Goal: Information Seeking & Learning: Check status

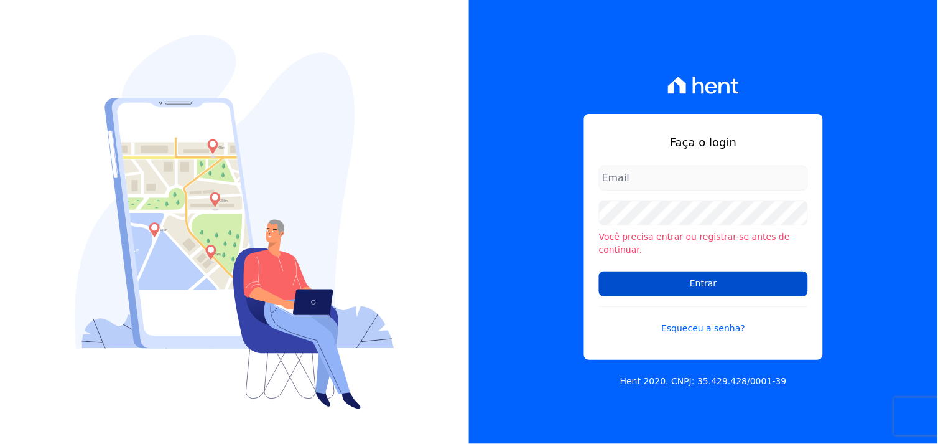
type input "[EMAIL_ADDRESS][DOMAIN_NAME]"
click at [711, 279] on input "Entrar" at bounding box center [703, 283] width 209 height 25
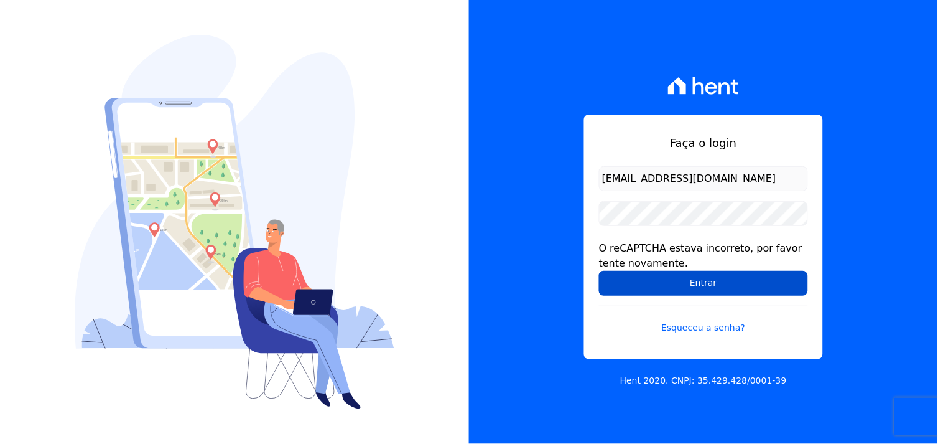
click at [692, 279] on input "Entrar" at bounding box center [703, 283] width 209 height 25
click at [705, 286] on input "Entrar" at bounding box center [703, 283] width 209 height 25
click at [689, 281] on input "Entrar" at bounding box center [703, 283] width 209 height 25
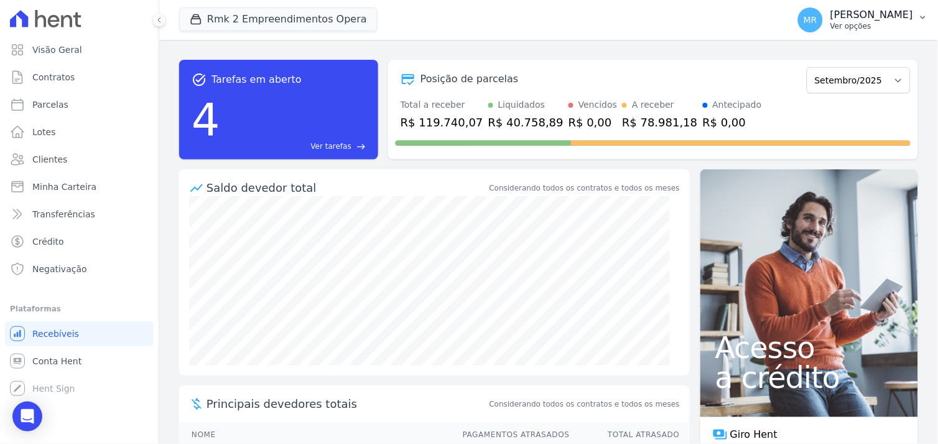
click at [896, 27] on p "Ver opções" at bounding box center [872, 26] width 83 height 10
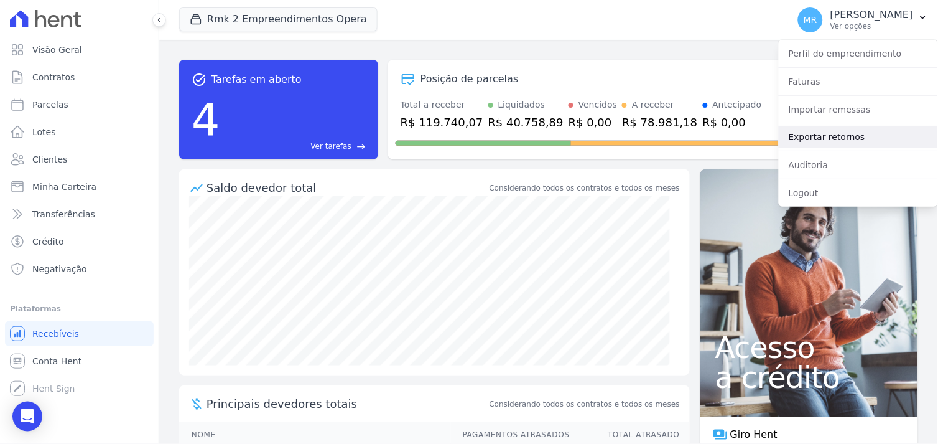
click at [811, 138] on link "Exportar retornos" at bounding box center [858, 137] width 159 height 22
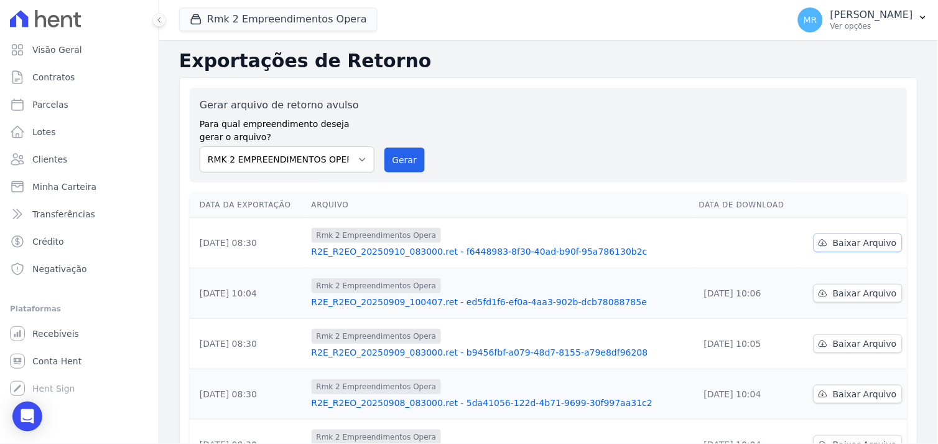
click at [862, 247] on span "Baixar Arquivo" at bounding box center [865, 242] width 64 height 12
click at [272, 22] on button "Rmk 2 Empreendimentos Opera" at bounding box center [278, 19] width 198 height 24
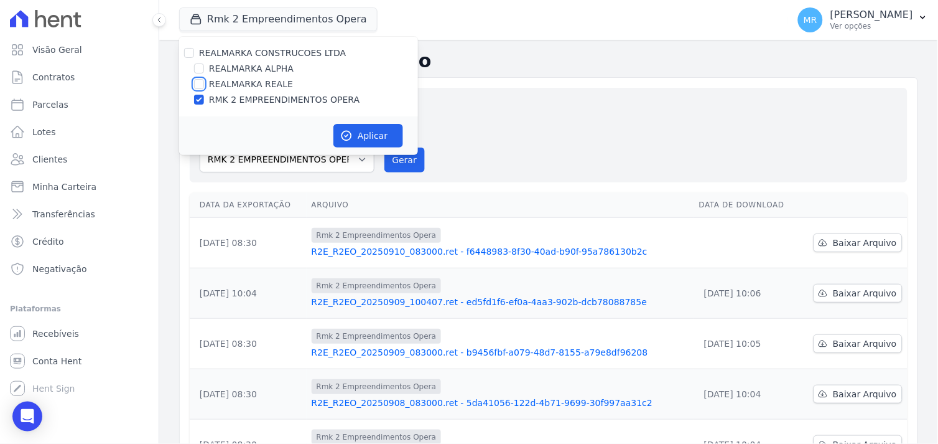
click at [197, 86] on input "REALMARKA REALE" at bounding box center [199, 84] width 10 height 10
checkbox input "true"
click at [195, 101] on input "RMK 2 EMPREENDIMENTOS OPERA" at bounding box center [199, 100] width 10 height 10
checkbox input "false"
click at [369, 144] on button "Aplicar" at bounding box center [368, 136] width 70 height 24
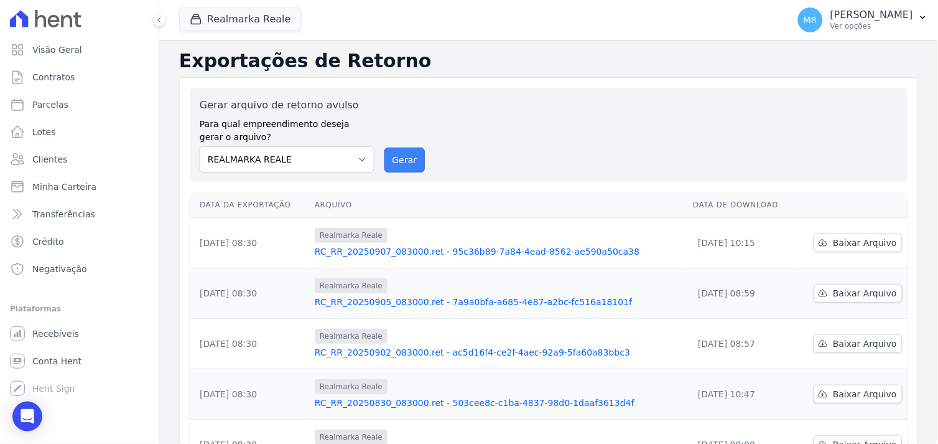
click at [407, 152] on button "Gerar" at bounding box center [404, 159] width 41 height 25
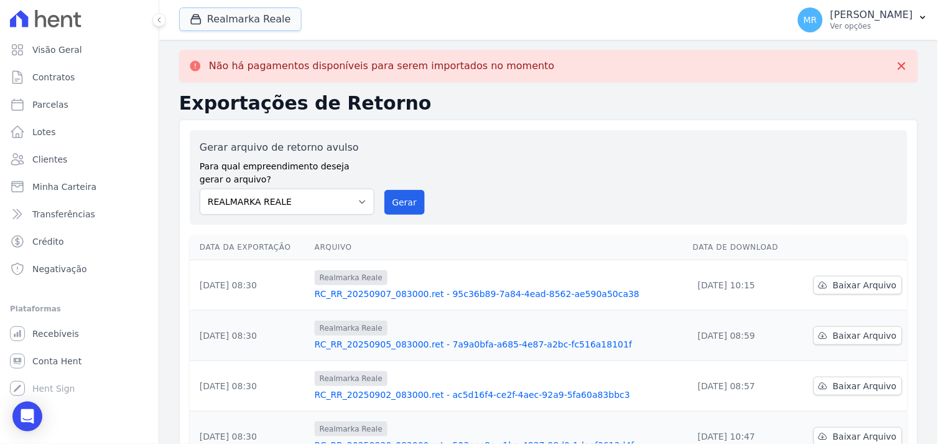
click at [246, 22] on button "Realmarka Reale" at bounding box center [240, 19] width 123 height 24
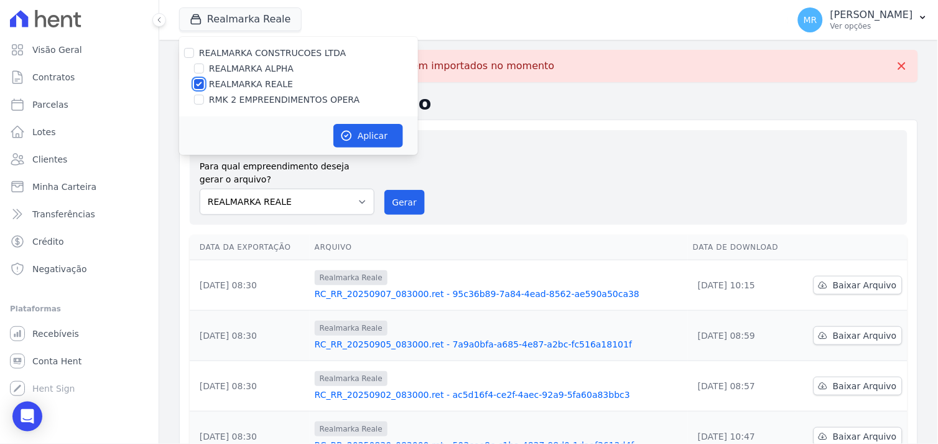
click at [199, 81] on input "REALMARKA REALE" at bounding box center [199, 84] width 10 height 10
checkbox input "false"
click at [199, 67] on input "REALMARKA ALPHA" at bounding box center [199, 68] width 10 height 10
checkbox input "true"
drag, startPoint x: 375, startPoint y: 137, endPoint x: 452, endPoint y: 153, distance: 79.3
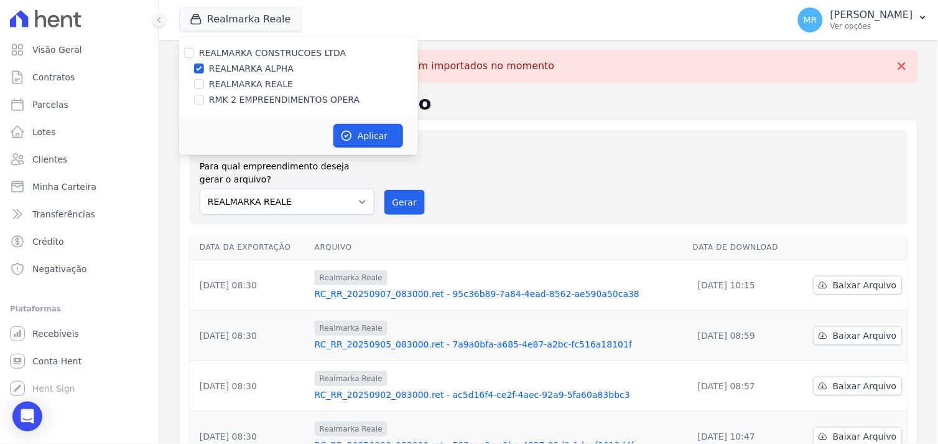
click at [374, 137] on button "Aplicar" at bounding box center [368, 136] width 70 height 24
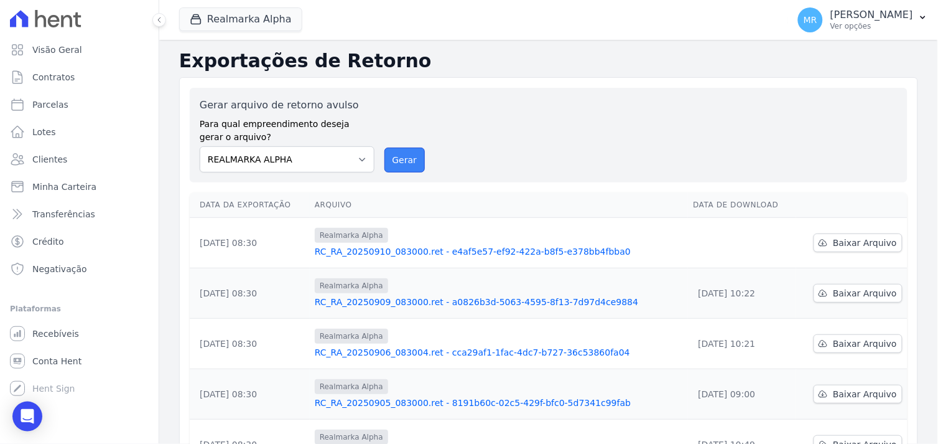
click at [389, 156] on button "Gerar" at bounding box center [404, 159] width 41 height 25
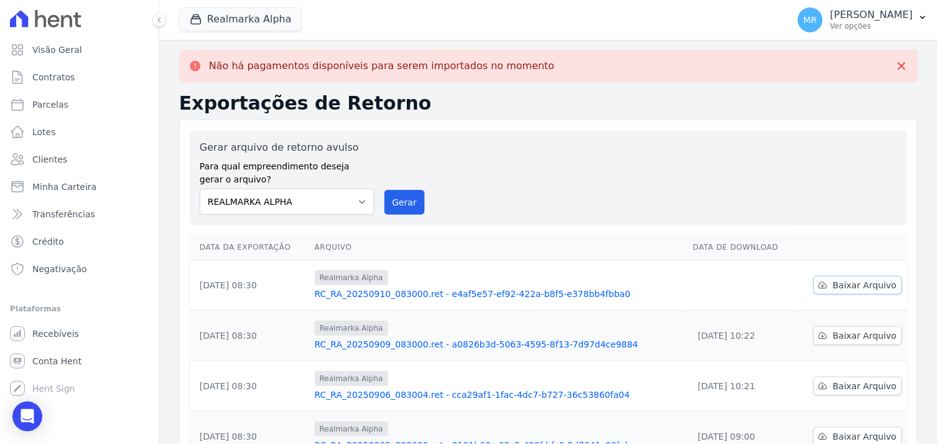
click at [842, 282] on span "Baixar Arquivo" at bounding box center [865, 285] width 64 height 12
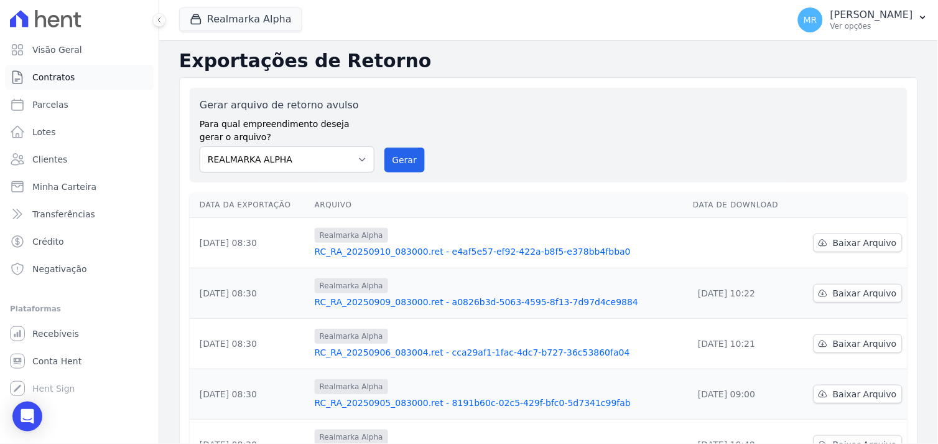
click at [92, 76] on link "Contratos" at bounding box center [79, 77] width 149 height 25
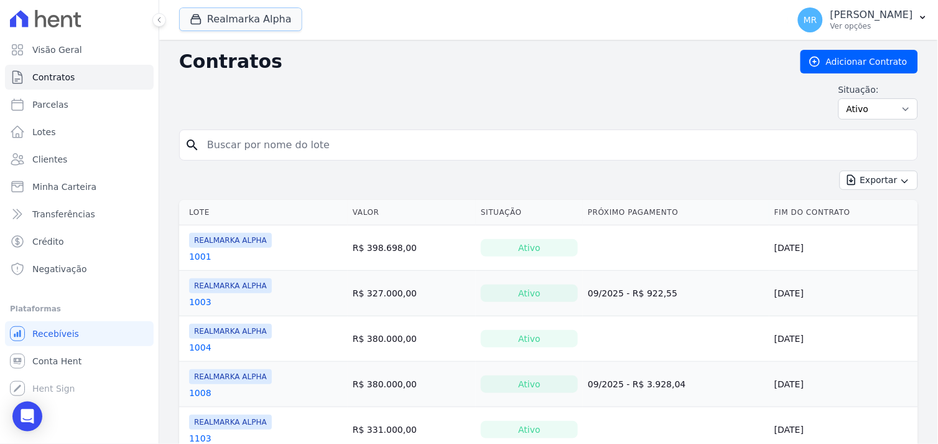
drag, startPoint x: 246, startPoint y: 12, endPoint x: 245, endPoint y: 42, distance: 29.2
click at [244, 14] on button "Realmarka Alpha" at bounding box center [240, 19] width 123 height 24
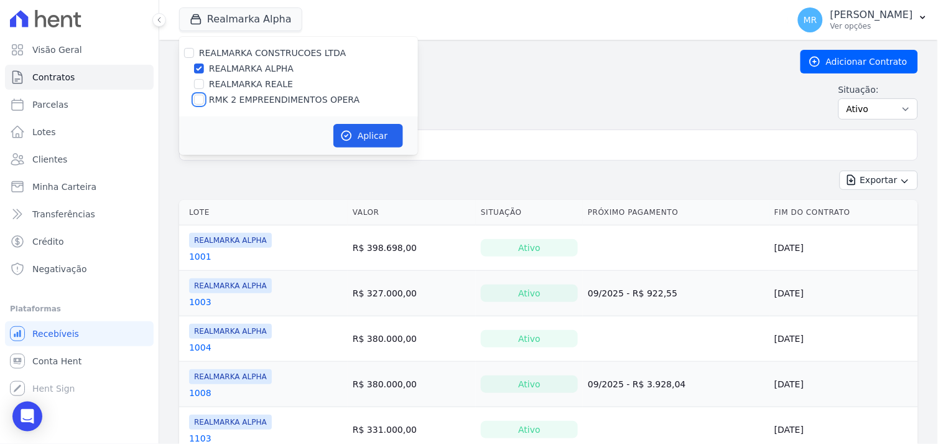
click at [200, 97] on input "RMK 2 EMPREENDIMENTOS OPERA" at bounding box center [199, 100] width 10 height 10
checkbox input "true"
click at [196, 67] on input "REALMARKA ALPHA" at bounding box center [199, 68] width 10 height 10
checkbox input "false"
click at [369, 134] on button "Aplicar" at bounding box center [368, 136] width 70 height 24
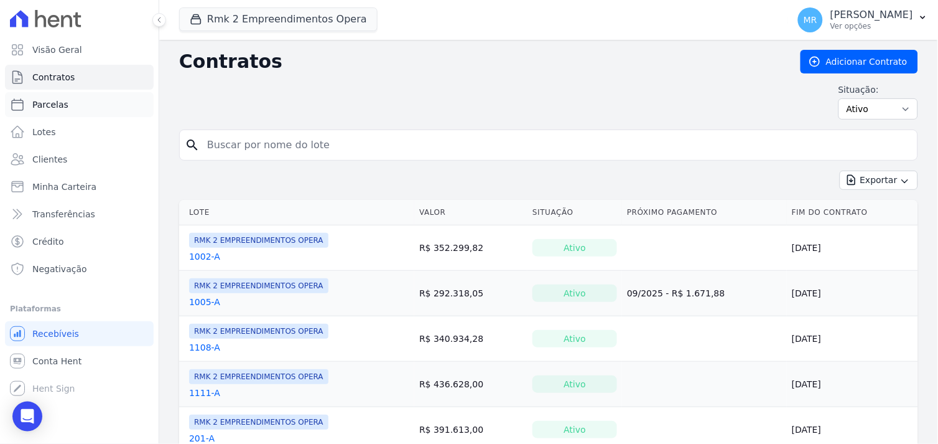
click at [52, 104] on span "Parcelas" at bounding box center [50, 104] width 36 height 12
select select
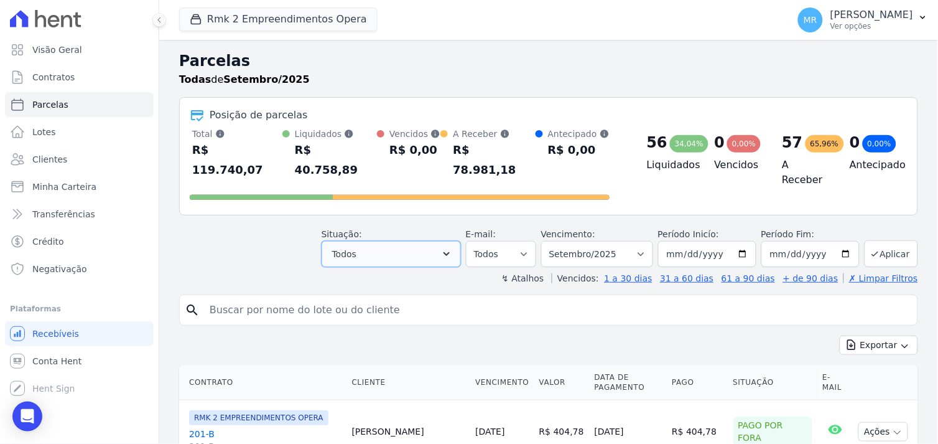
click at [447, 241] on button "Todos" at bounding box center [391, 254] width 139 height 26
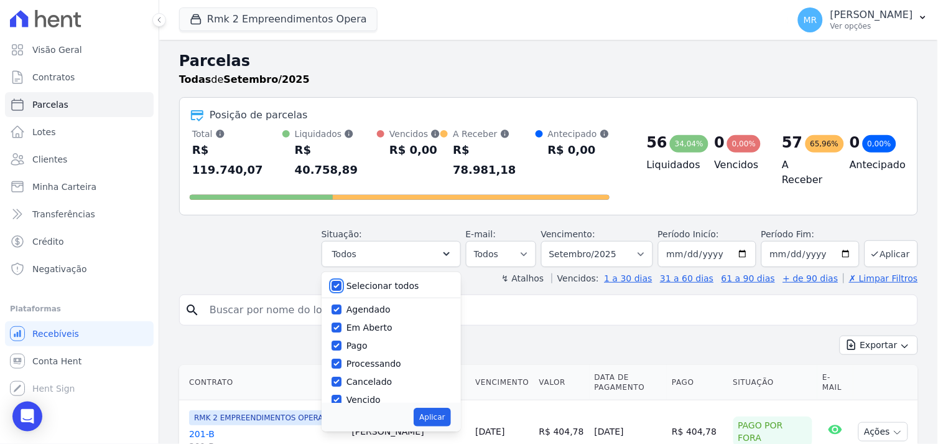
click at [342, 281] on input "Selecionar todos" at bounding box center [337, 286] width 10 height 10
checkbox input "false"
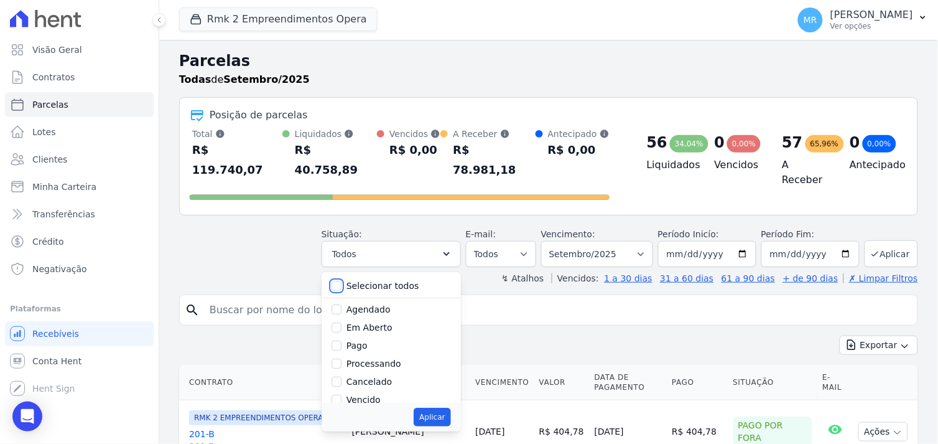
checkbox input "false"
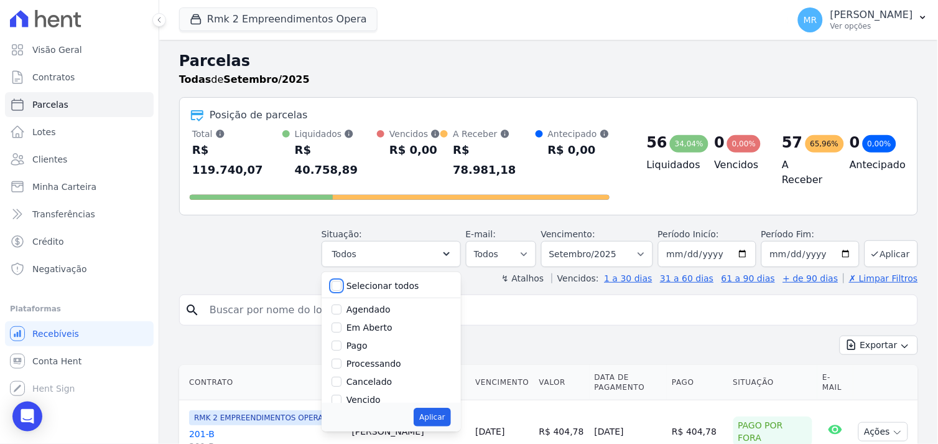
checkbox input "false"
click at [342, 340] on input "Pago" at bounding box center [337, 345] width 10 height 10
checkbox input "true"
click at [344, 355] on div "Processando" at bounding box center [391, 364] width 119 height 18
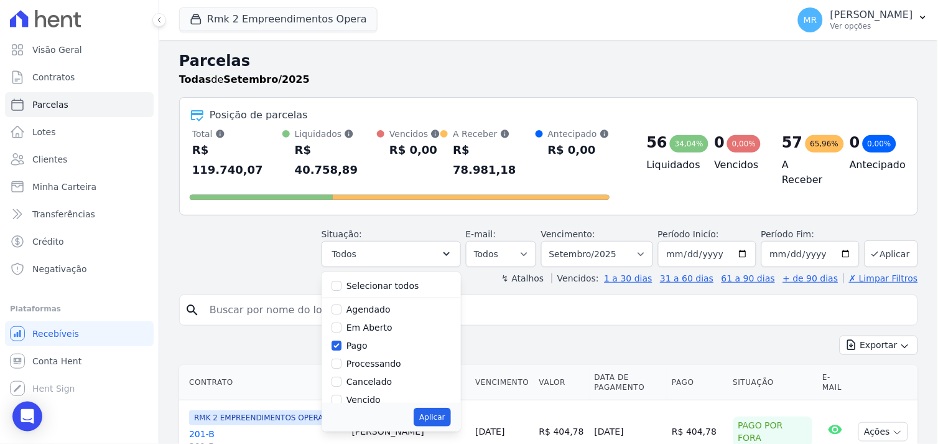
drag, startPoint x: 342, startPoint y: 352, endPoint x: 347, endPoint y: 364, distance: 12.8
click at [343, 373] on div "Cancelado" at bounding box center [391, 382] width 119 height 18
click at [342, 358] on input "Processando" at bounding box center [337, 363] width 10 height 10
checkbox input "true"
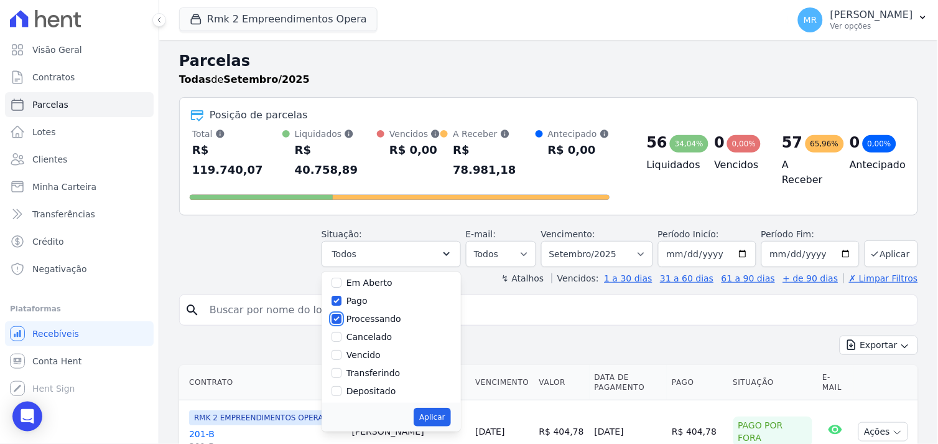
scroll to position [69, 0]
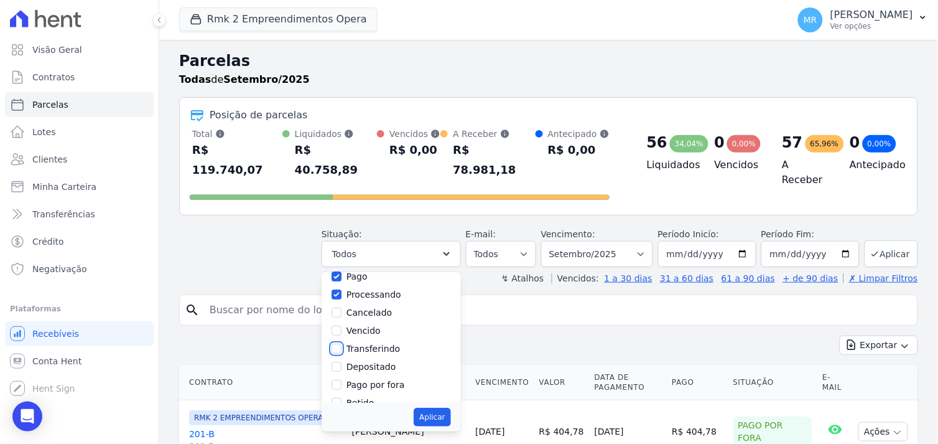
click at [342, 343] on input "Transferindo" at bounding box center [337, 348] width 10 height 10
checkbox input "true"
click at [342, 361] on input "Depositado" at bounding box center [337, 366] width 10 height 10
checkbox input "true"
click at [342, 379] on input "Pago por fora" at bounding box center [337, 384] width 10 height 10
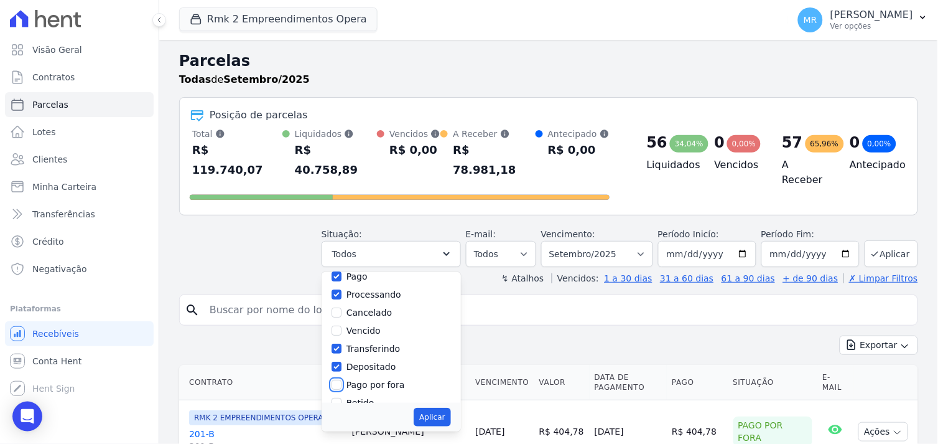
checkbox input "true"
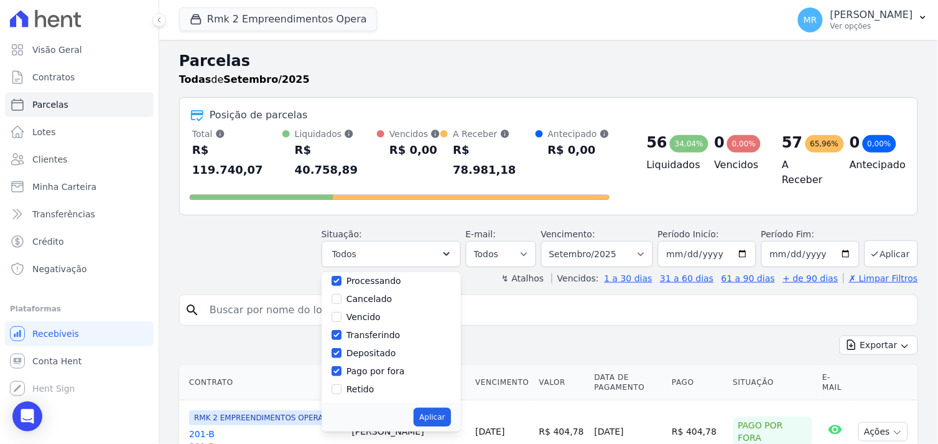
drag, startPoint x: 444, startPoint y: 394, endPoint x: 470, endPoint y: 388, distance: 27.0
click at [445, 407] on button "Aplicar" at bounding box center [432, 416] width 37 height 19
select select "paid"
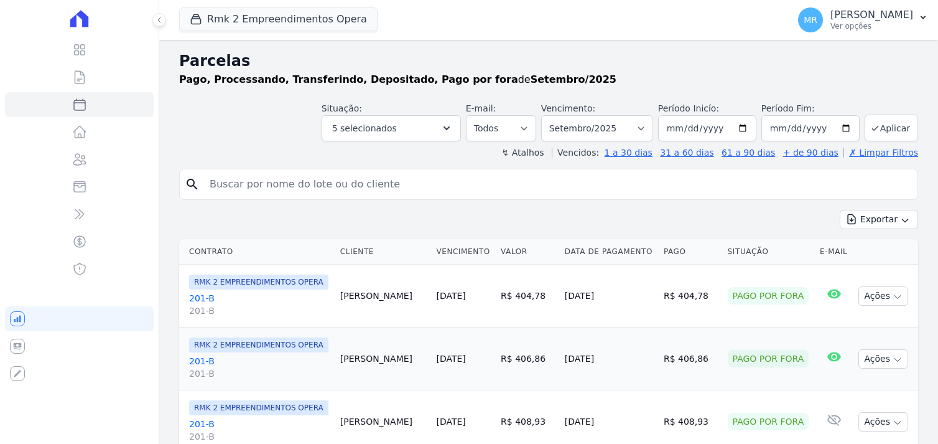
select select
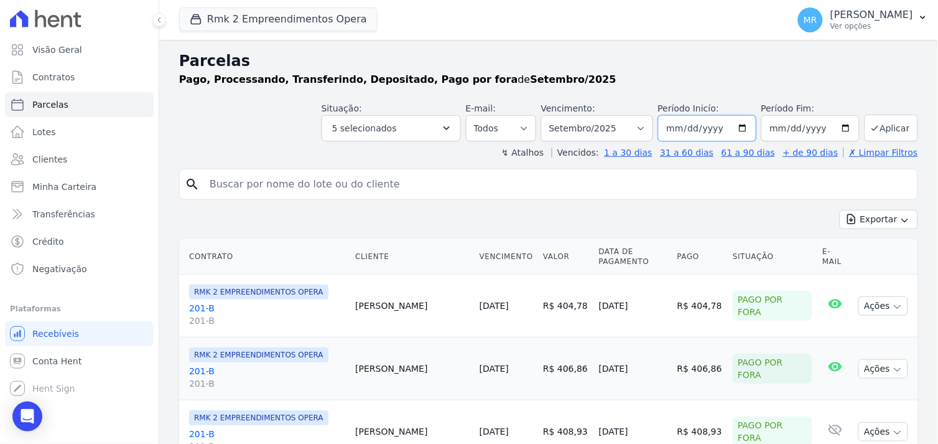
click at [742, 129] on input "[DATE]" at bounding box center [707, 128] width 98 height 26
type input "[DATE]"
drag, startPoint x: 841, startPoint y: 123, endPoint x: 835, endPoint y: 143, distance: 20.7
click at [840, 126] on input "2025-09-30" at bounding box center [810, 128] width 98 height 26
type input "2025-09-10"
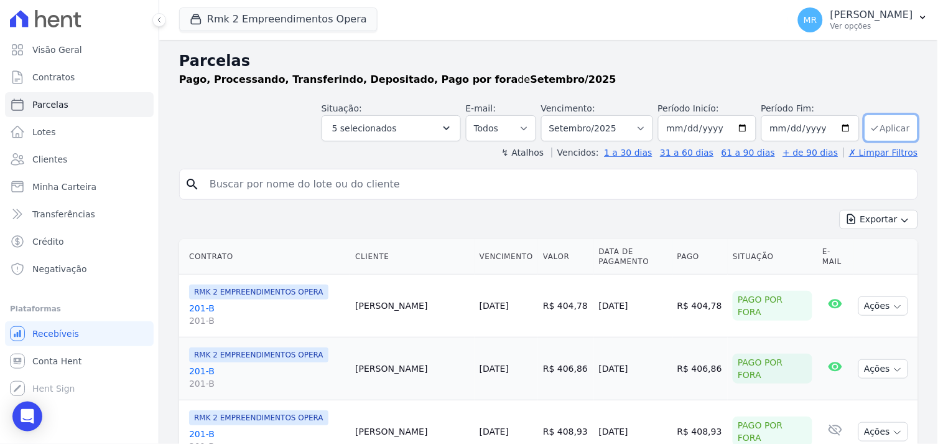
drag, startPoint x: 885, startPoint y: 117, endPoint x: 863, endPoint y: 145, distance: 35.5
click at [885, 118] on button "Aplicar" at bounding box center [892, 127] width 54 height 27
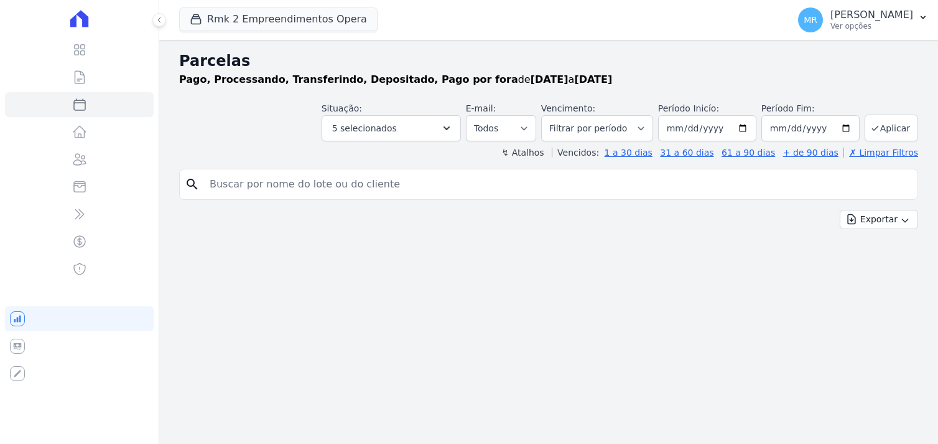
select select
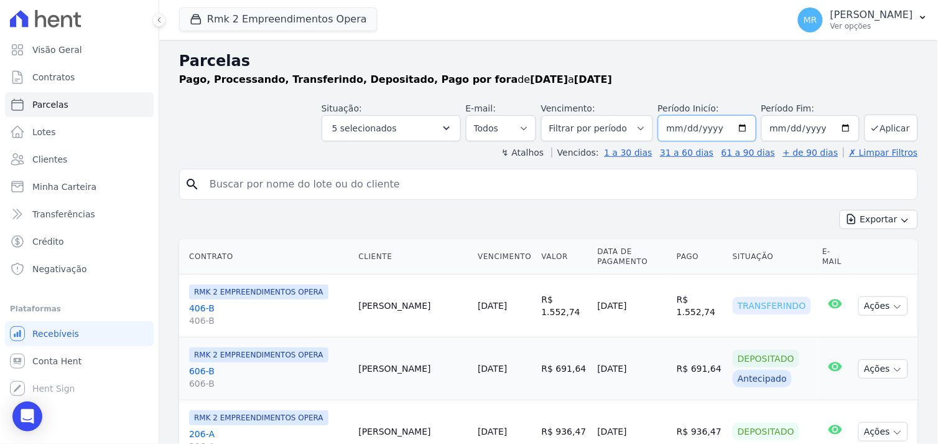
click at [745, 124] on input "2025-09-08" at bounding box center [707, 128] width 98 height 26
type input "[DATE]"
click at [880, 126] on button "Aplicar" at bounding box center [892, 127] width 54 height 27
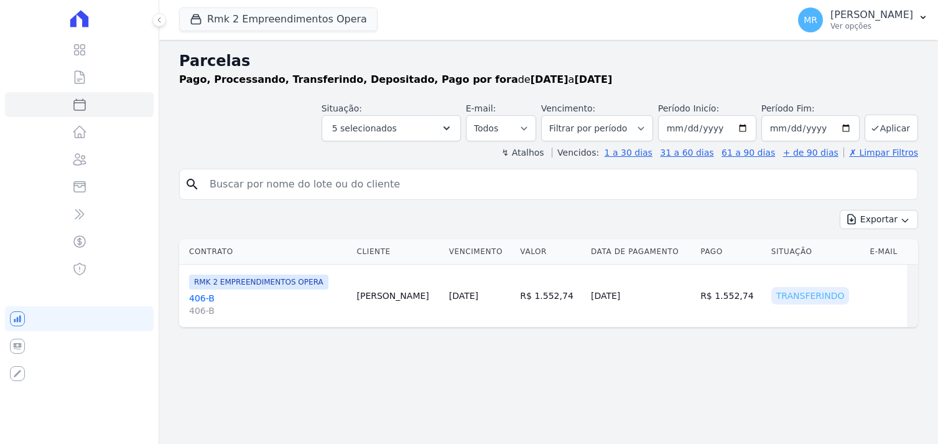
select select
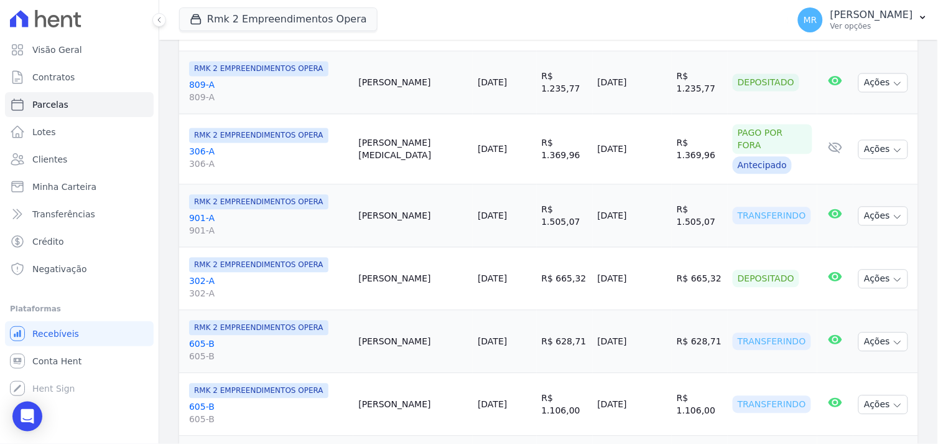
scroll to position [65, 0]
